Goal: Task Accomplishment & Management: Use online tool/utility

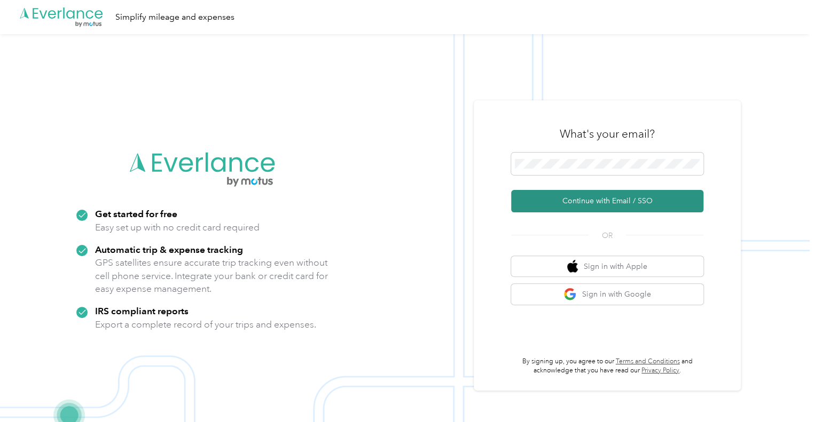
click at [621, 199] on button "Continue with Email / SSO" at bounding box center [607, 201] width 192 height 22
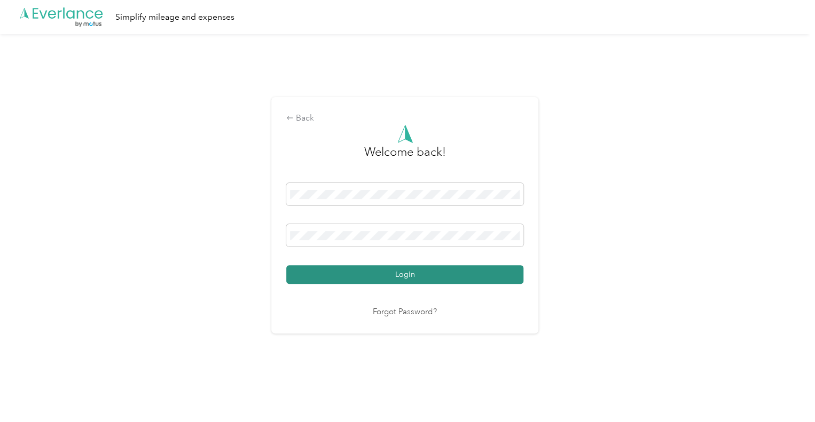
click at [405, 277] on button "Login" at bounding box center [404, 274] width 237 height 19
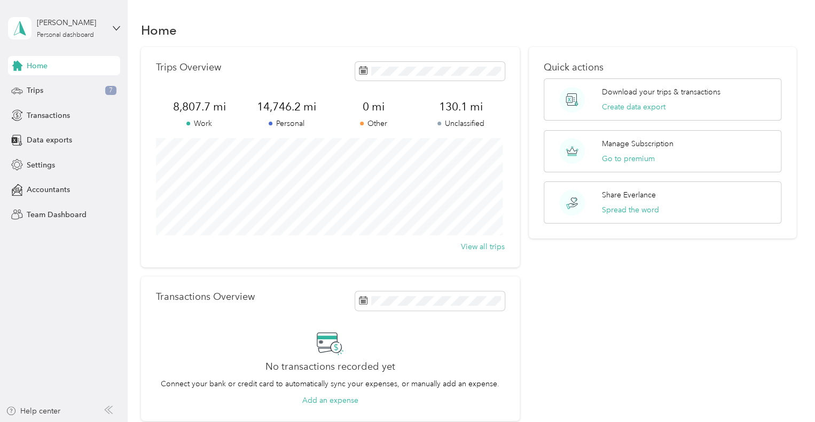
click at [251, 29] on div "Home" at bounding box center [469, 30] width 656 height 22
click at [55, 140] on span "Data exports" at bounding box center [49, 140] width 45 height 11
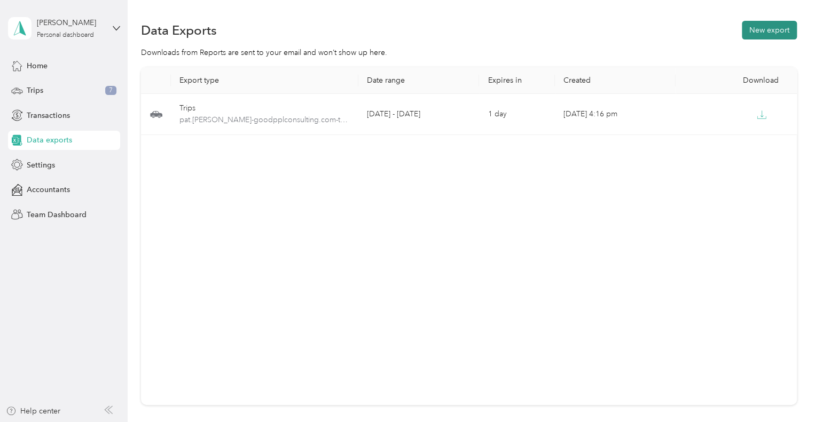
click at [769, 35] on button "New export" at bounding box center [768, 30] width 55 height 19
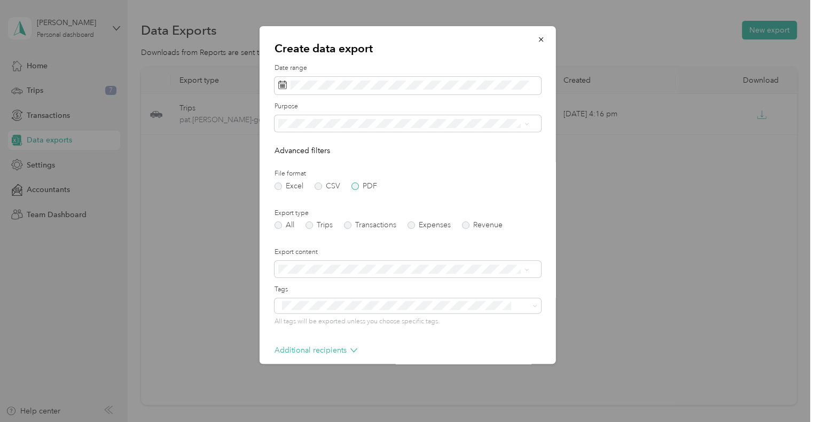
click at [357, 189] on label "PDF" at bounding box center [364, 186] width 26 height 7
click at [322, 78] on span at bounding box center [407, 86] width 266 height 18
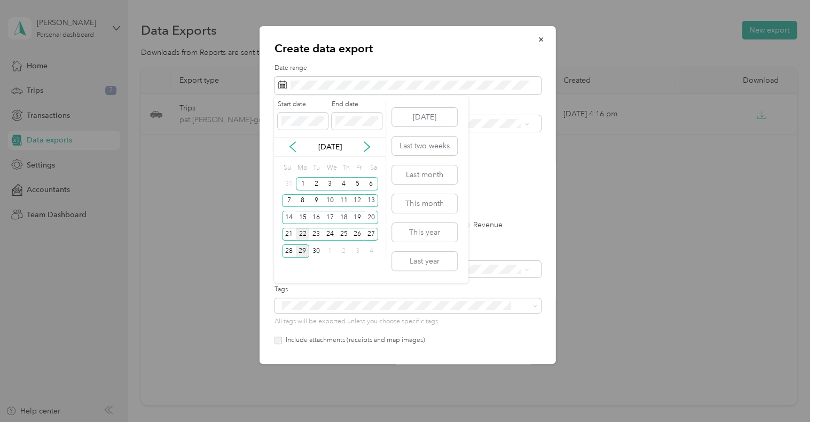
click at [303, 233] on div "22" at bounding box center [303, 234] width 14 height 13
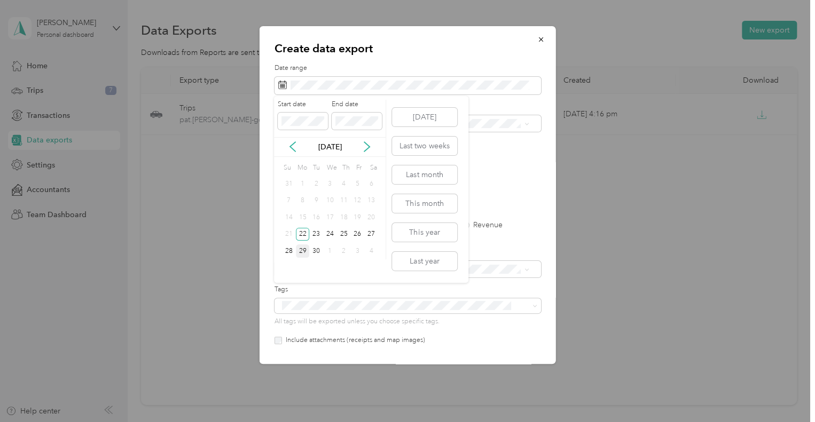
click at [307, 254] on div "29" at bounding box center [303, 250] width 14 height 13
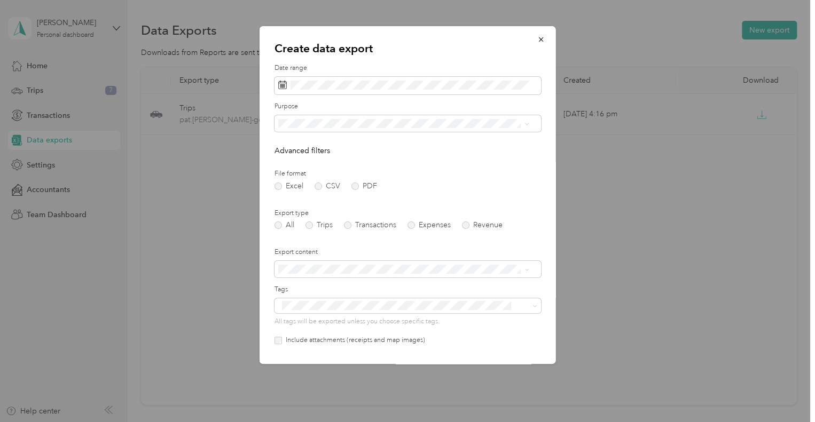
click at [340, 165] on ol "All Work Personal Other Charity Medical Moving Commute" at bounding box center [403, 202] width 258 height 149
click at [310, 226] on label "Trips" at bounding box center [318, 225] width 27 height 7
click at [328, 130] on span at bounding box center [407, 123] width 266 height 17
click at [312, 161] on div "Work" at bounding box center [402, 155] width 243 height 11
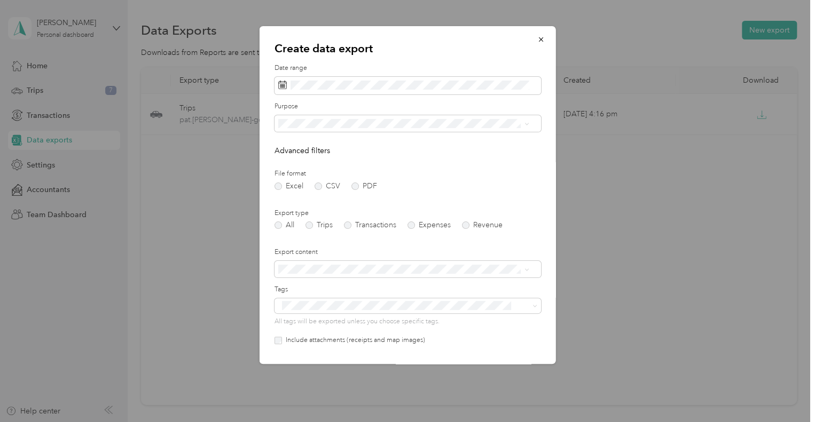
click at [376, 186] on div "Excel CSV PDF" at bounding box center [407, 186] width 266 height 7
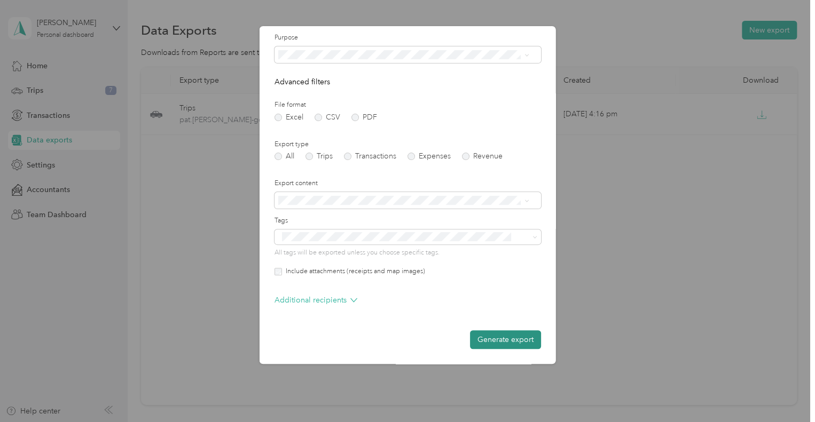
click at [510, 340] on button "Generate export" at bounding box center [505, 339] width 71 height 19
